Goal: Contribute content: Add original content to the website for others to see

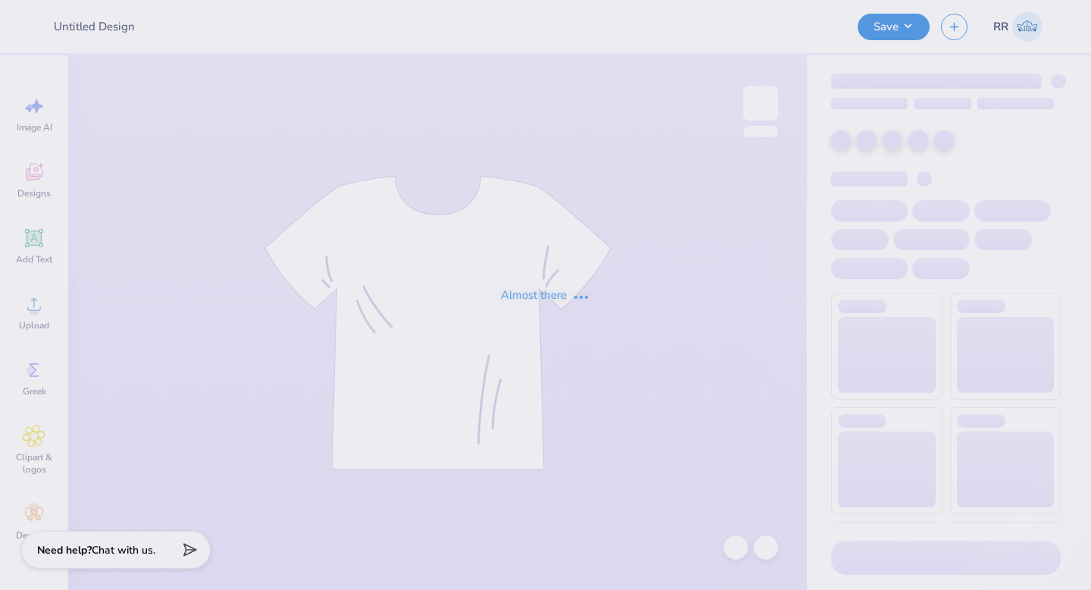
type input "[PERSON_NAME] Scholar Graphic"
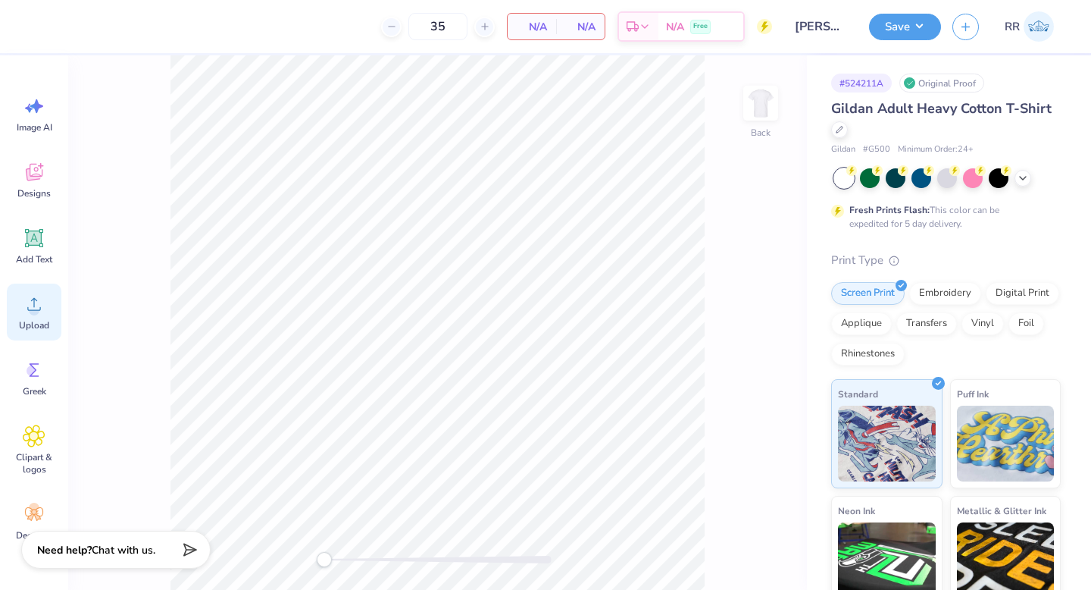
click at [30, 308] on circle at bounding box center [34, 310] width 11 height 11
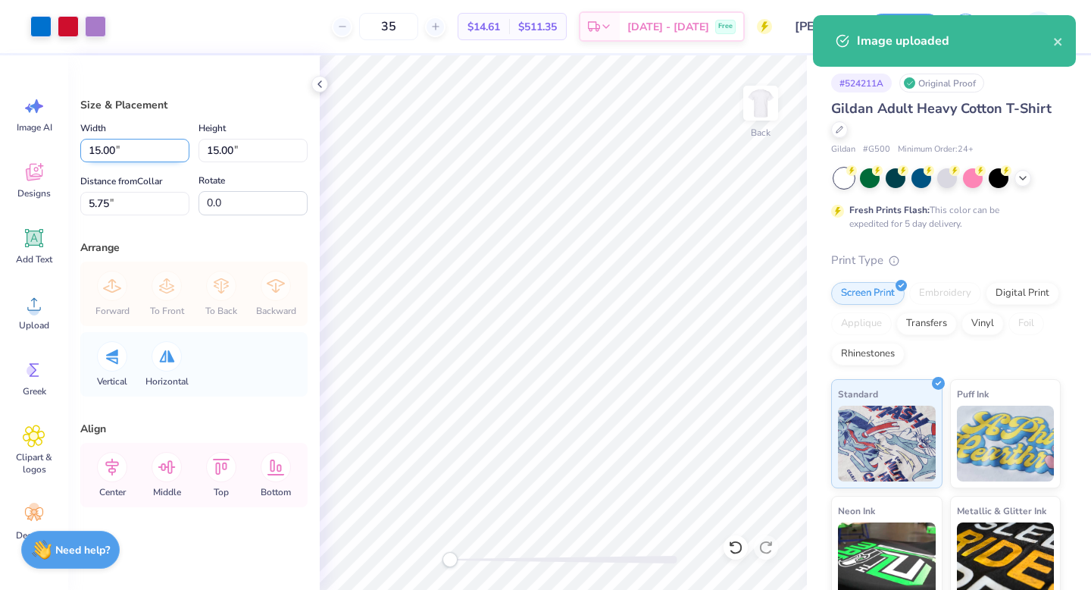
click at [124, 148] on input "15.00" at bounding box center [134, 150] width 109 height 23
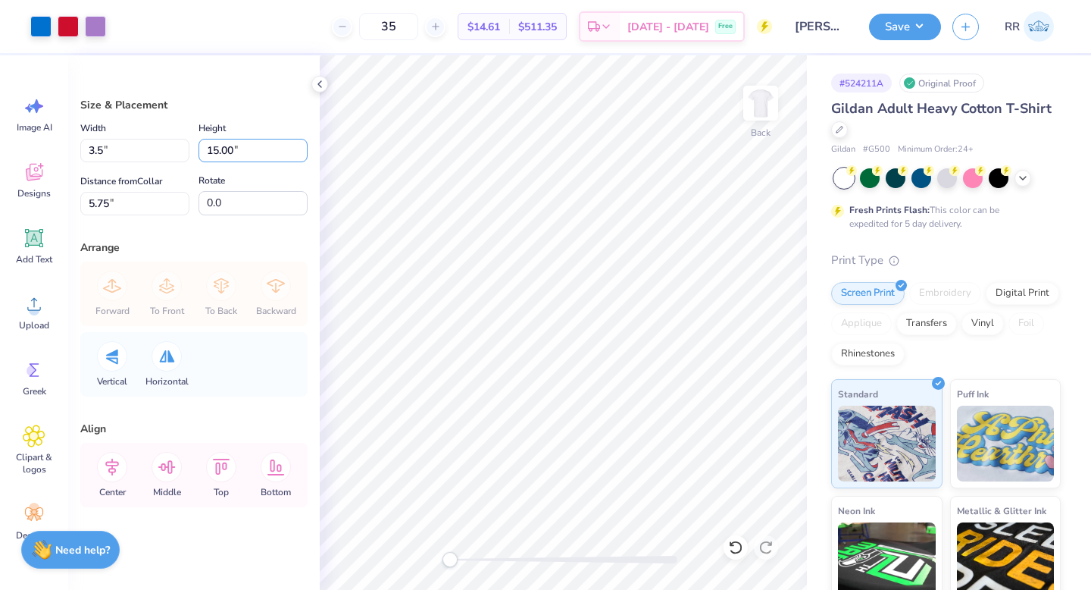
type input "3.50"
type input "11.50"
click at [765, 118] on img at bounding box center [760, 103] width 61 height 61
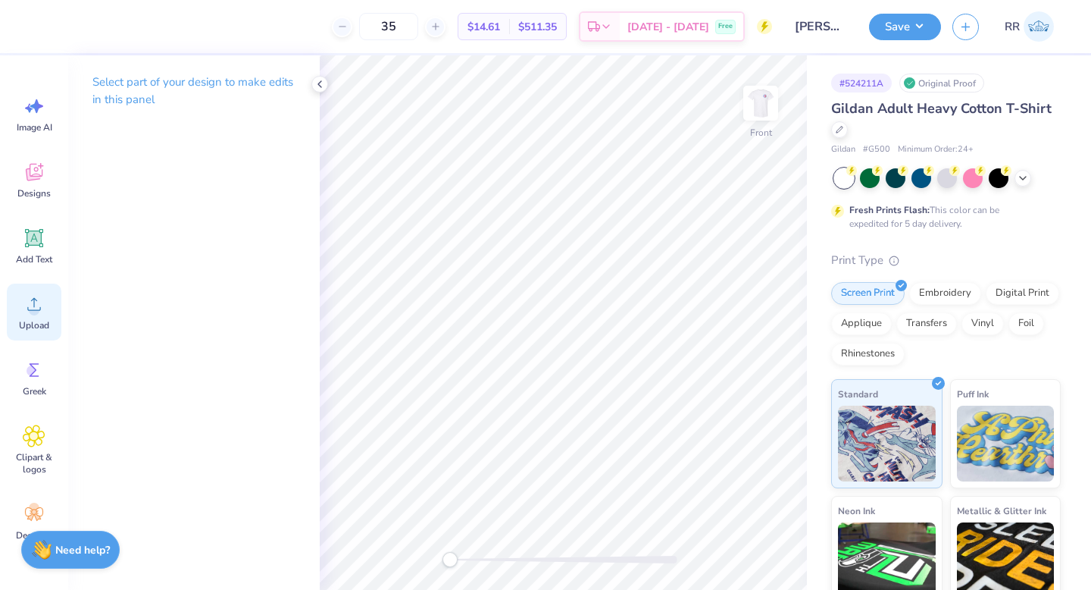
click at [33, 312] on circle at bounding box center [34, 310] width 11 height 11
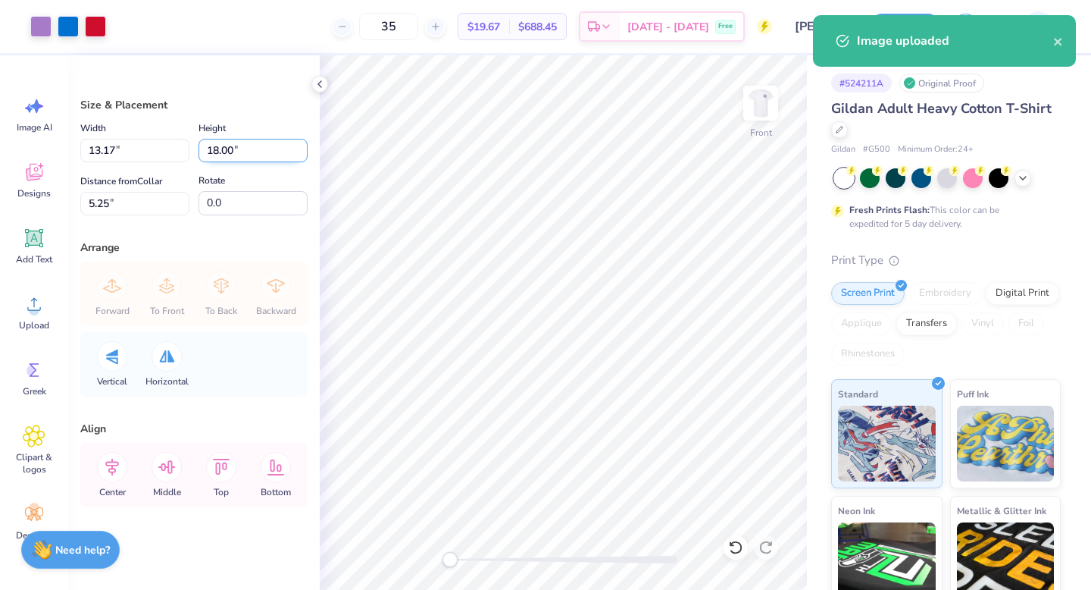
click at [211, 146] on input "18.00" at bounding box center [253, 150] width 109 height 23
type input "15.00"
type input "10.98"
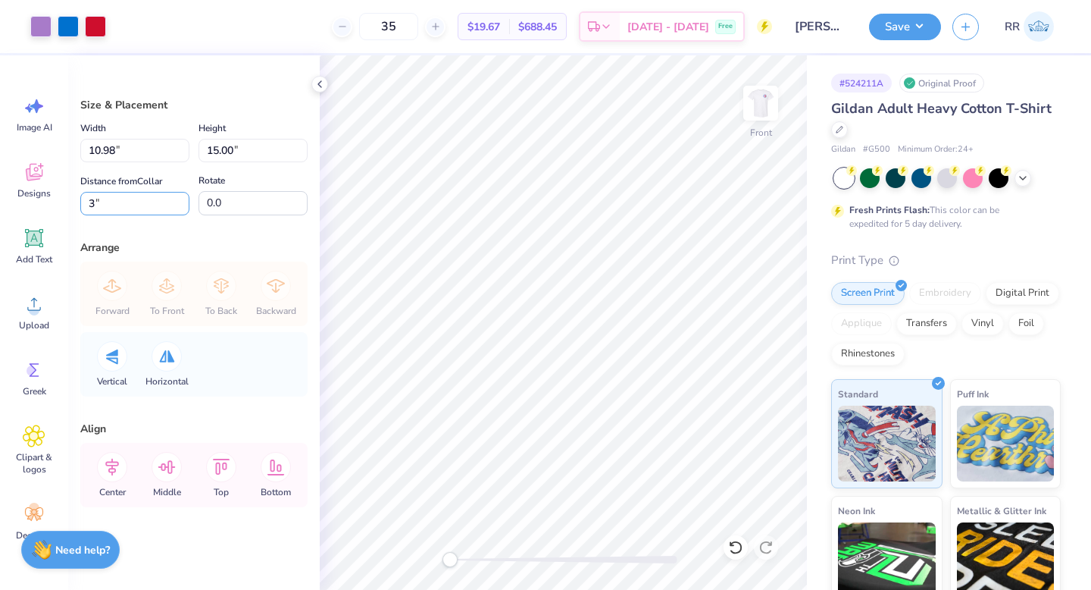
type input "3"
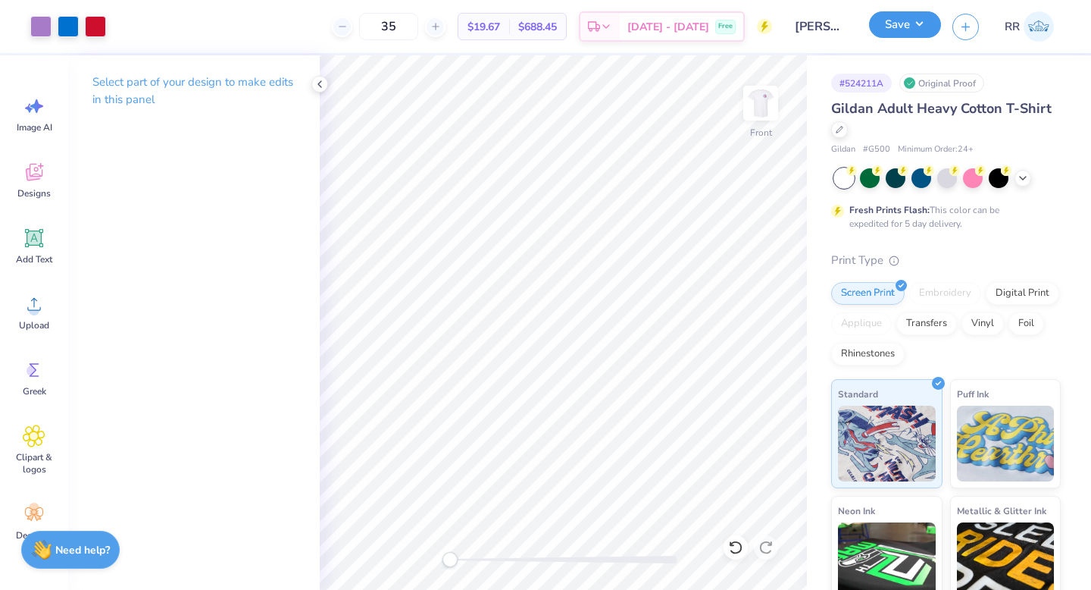
click at [931, 30] on button "Save" at bounding box center [905, 24] width 72 height 27
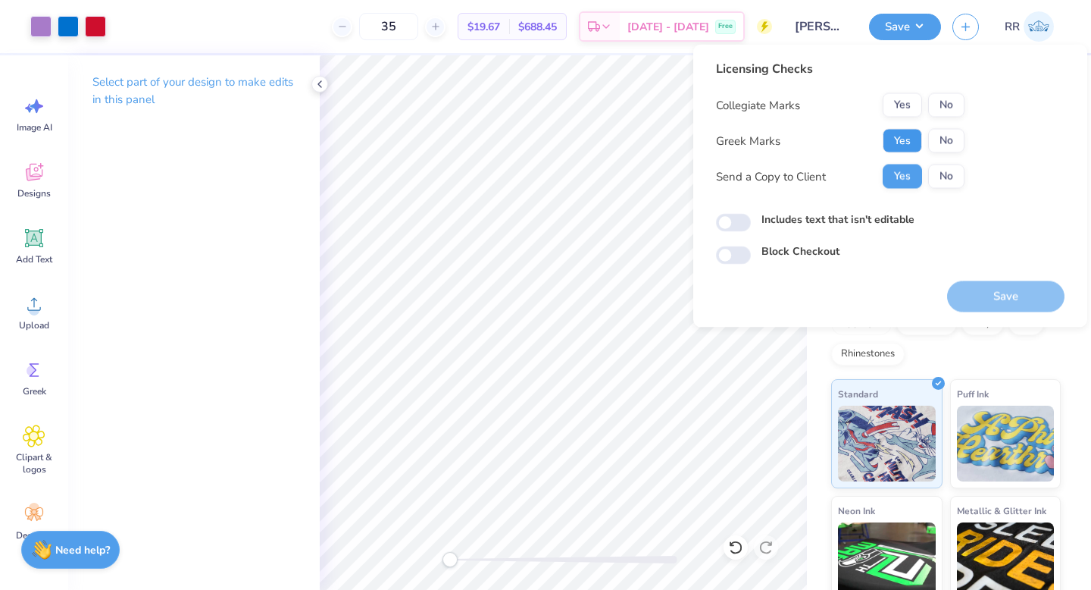
click at [912, 138] on button "Yes" at bounding box center [902, 141] width 39 height 24
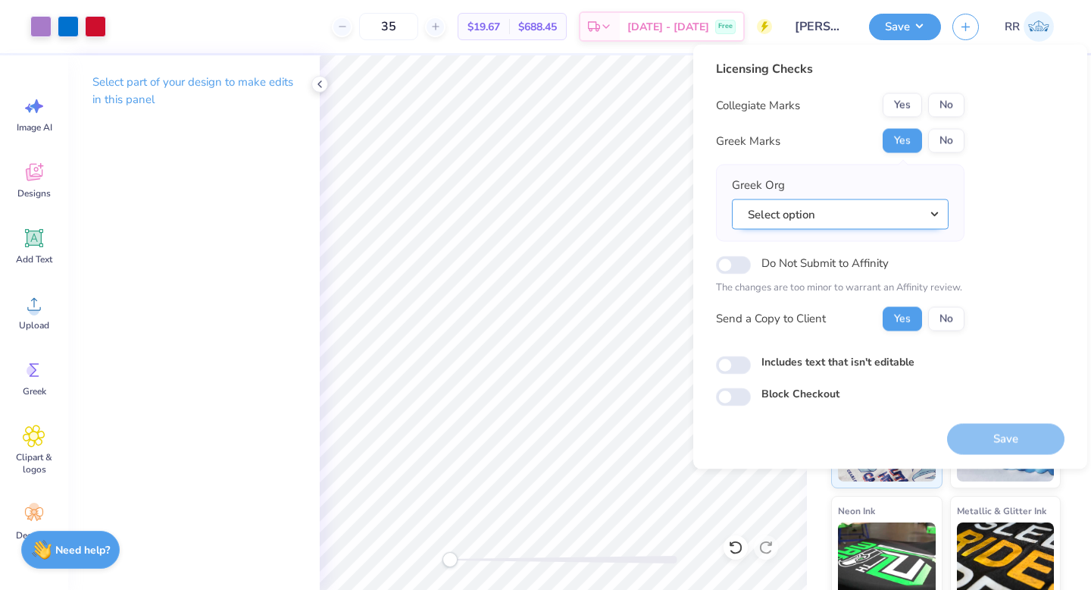
click at [899, 216] on button "Select option" at bounding box center [840, 214] width 217 height 31
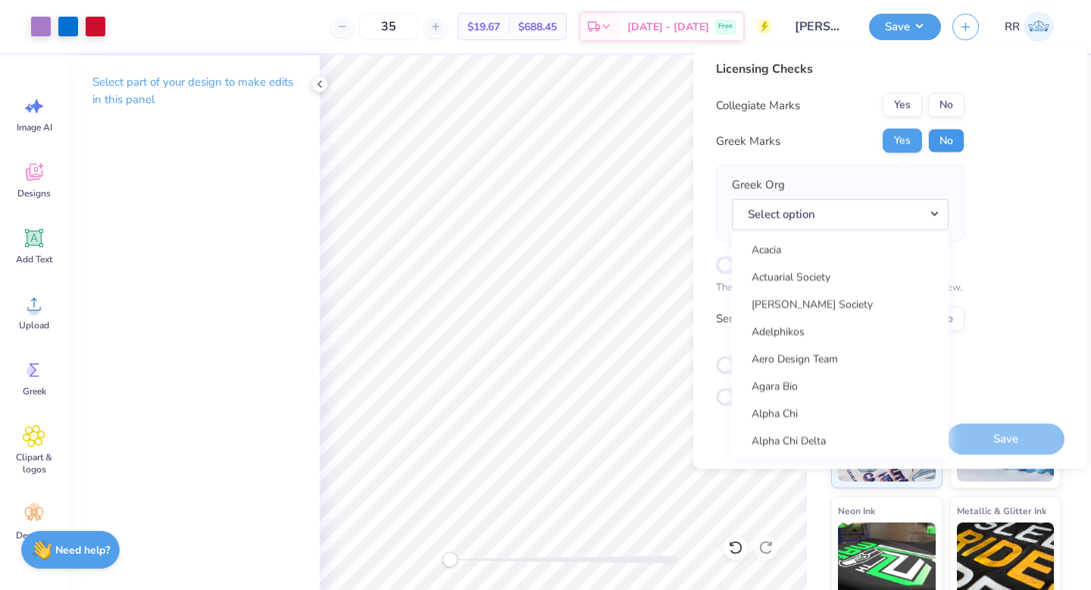
click at [954, 136] on button "No" at bounding box center [946, 141] width 36 height 24
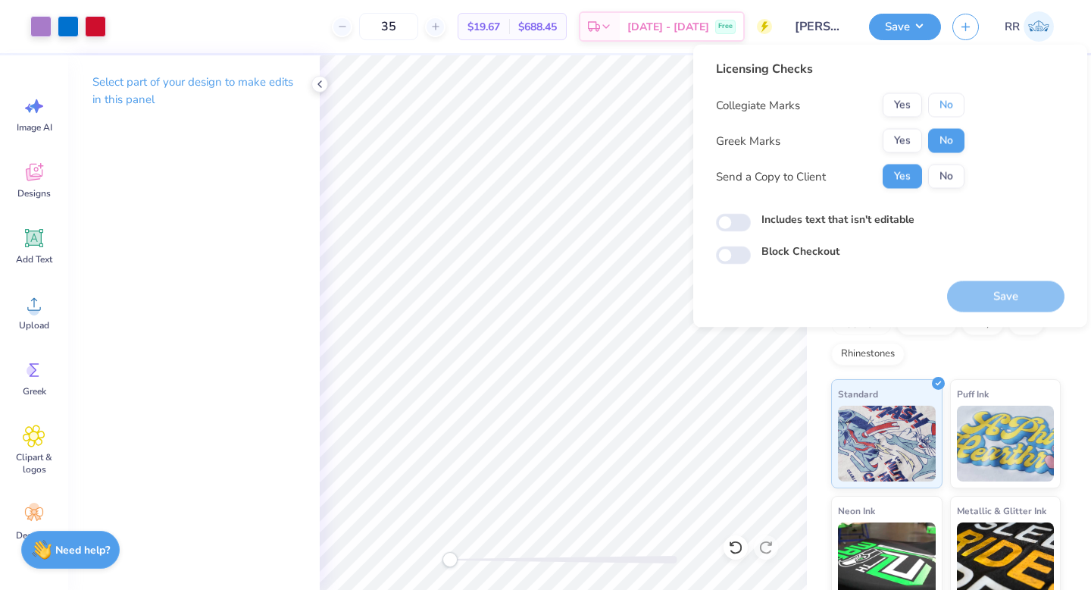
drag, startPoint x: 955, startPoint y: 101, endPoint x: 963, endPoint y: 121, distance: 22.1
click at [955, 101] on button "No" at bounding box center [946, 105] width 36 height 24
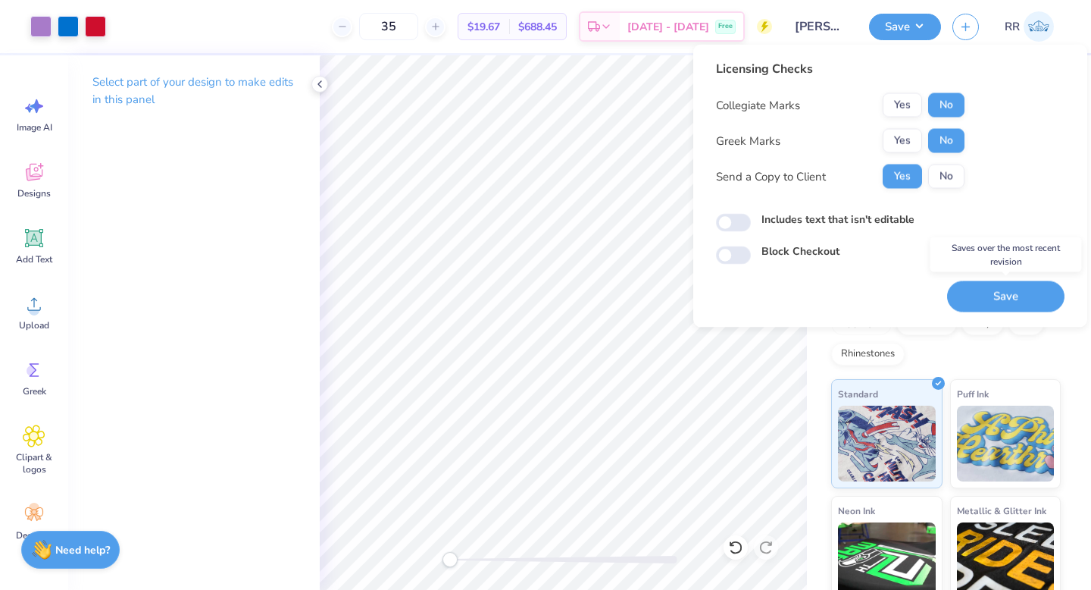
click at [976, 290] on button "Save" at bounding box center [1005, 296] width 117 height 31
